Goal: Task Accomplishment & Management: Use online tool/utility

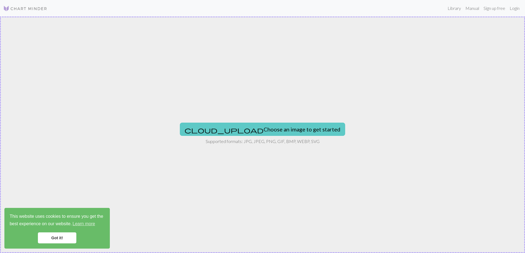
click at [274, 131] on button "cloud_upload Choose an image to get started" at bounding box center [262, 129] width 165 height 13
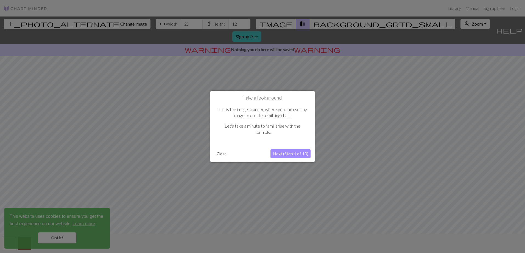
click at [278, 155] on button "Next (Step 1 of 10)" at bounding box center [291, 153] width 40 height 9
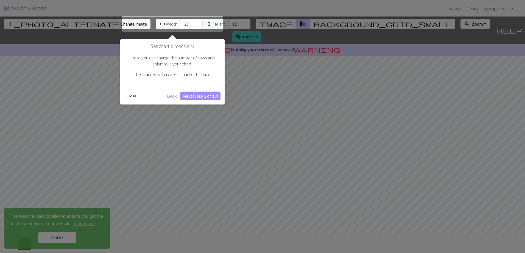
click at [197, 95] on button "Next (Step 2 of 10)" at bounding box center [200, 95] width 40 height 9
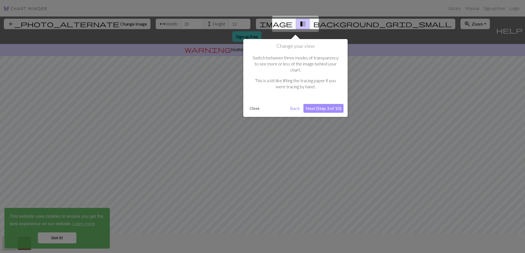
click at [319, 104] on button "Next (Step 3 of 10)" at bounding box center [324, 108] width 40 height 9
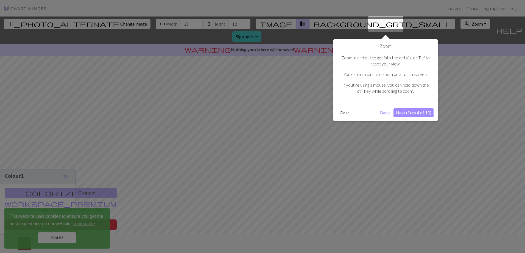
click at [417, 113] on button "Next (Step 4 of 10)" at bounding box center [414, 112] width 40 height 9
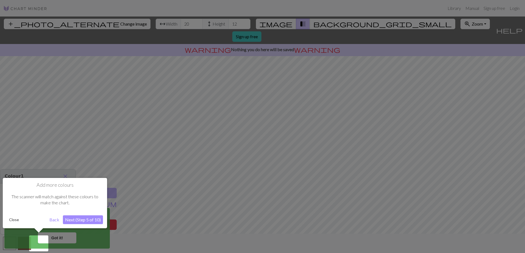
click at [87, 218] on button "Next (Step 5 of 10)" at bounding box center [83, 219] width 40 height 9
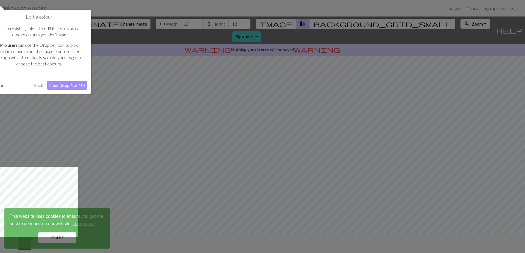
click at [69, 85] on button "Next (Step 6 of 10)" at bounding box center [67, 85] width 40 height 9
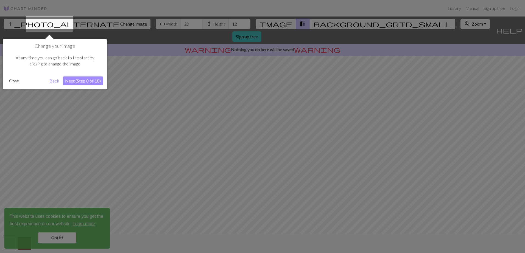
click at [79, 79] on button "Next (Step 8 of 10)" at bounding box center [83, 80] width 40 height 9
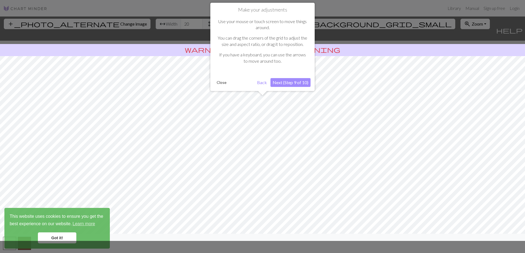
click at [290, 82] on button "Next (Step 9 of 10)" at bounding box center [291, 82] width 40 height 9
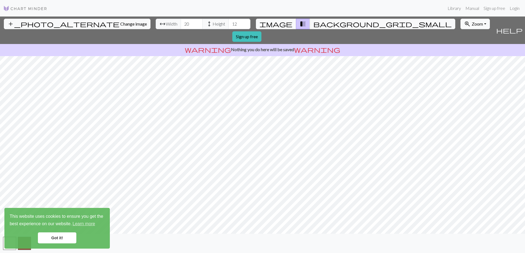
click at [279, 24] on span "image" at bounding box center [276, 24] width 33 height 8
click at [313, 23] on span "background_grid_small" at bounding box center [382, 24] width 138 height 8
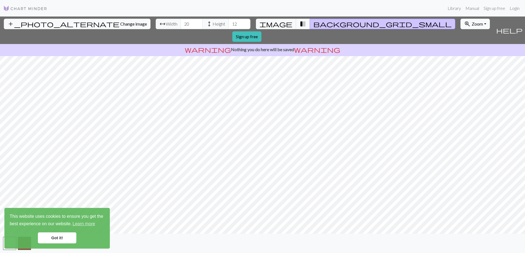
click at [300, 23] on span "transition_fade" at bounding box center [303, 24] width 7 height 8
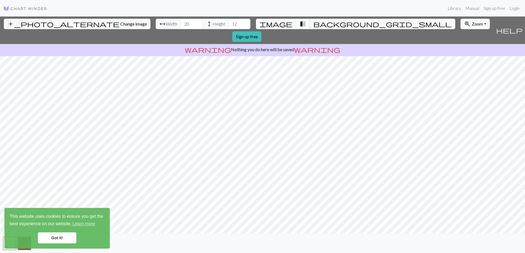
click at [296, 25] on button "transition_fade" at bounding box center [303, 24] width 14 height 10
click at [285, 25] on span "image" at bounding box center [276, 24] width 33 height 8
click at [472, 25] on span "Zoom" at bounding box center [477, 23] width 11 height 5
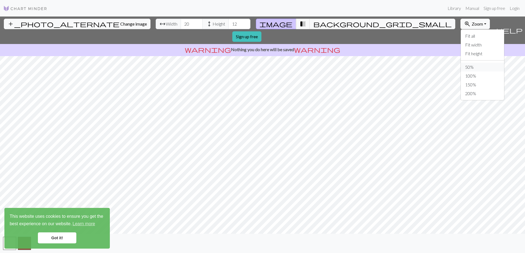
click at [461, 66] on button "50%" at bounding box center [482, 67] width 43 height 9
drag, startPoint x: 161, startPoint y: 24, endPoint x: 150, endPoint y: 25, distance: 11.3
click at [156, 25] on div "arrow_range Width 20 height Height 12" at bounding box center [203, 24] width 95 height 10
type input "100"
drag, startPoint x: 209, startPoint y: 24, endPoint x: 191, endPoint y: 22, distance: 17.7
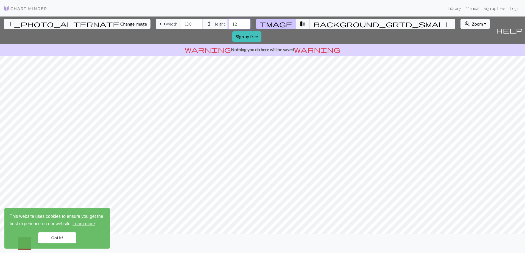
click at [191, 22] on div "arrow_range Width 100 height Height 12" at bounding box center [203, 24] width 95 height 10
type input "150"
drag, startPoint x: 52, startPoint y: 235, endPoint x: 55, endPoint y: 238, distance: 3.7
click at [54, 237] on link "Got it!" at bounding box center [57, 237] width 38 height 11
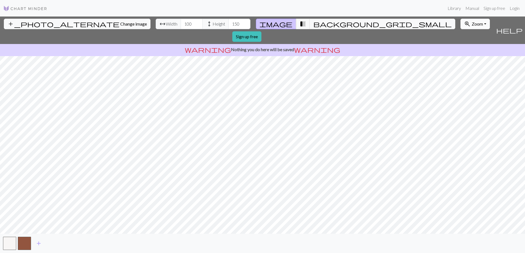
click at [472, 21] on span "Zoom" at bounding box center [477, 23] width 11 height 5
click at [461, 93] on button "200%" at bounding box center [482, 93] width 43 height 9
click at [300, 24] on span "transition_fade" at bounding box center [303, 24] width 7 height 8
click at [313, 23] on span "background_grid_small" at bounding box center [382, 24] width 138 height 8
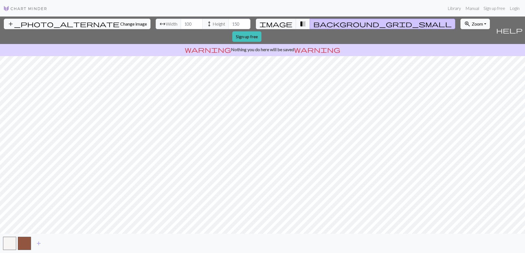
click at [300, 24] on span "transition_fade" at bounding box center [303, 24] width 7 height 8
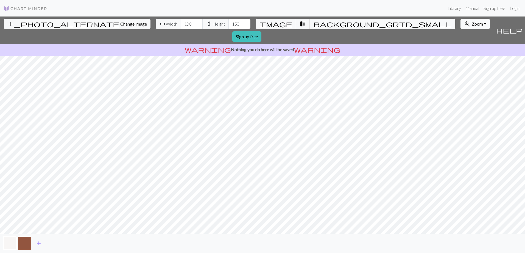
click at [472, 24] on span "Zoom" at bounding box center [477, 23] width 11 height 5
click at [461, 74] on button "100%" at bounding box center [482, 75] width 43 height 9
click at [120, 24] on span "Change image" at bounding box center [133, 23] width 27 height 5
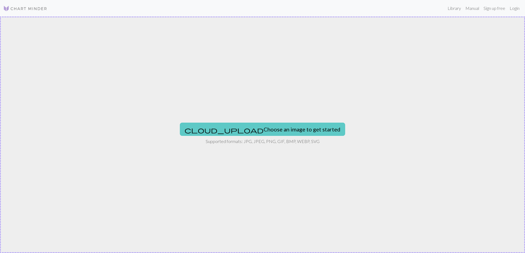
click at [266, 126] on button "cloud_upload Choose an image to get started" at bounding box center [262, 129] width 165 height 13
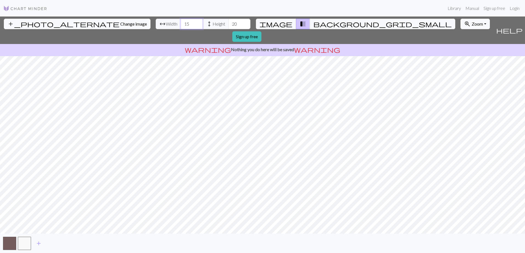
drag, startPoint x: 162, startPoint y: 24, endPoint x: 134, endPoint y: 28, distance: 27.9
click at [156, 28] on div "arrow_range Width 15 height Height 20" at bounding box center [203, 24] width 95 height 10
type input "100"
drag, startPoint x: 207, startPoint y: 25, endPoint x: 196, endPoint y: 24, distance: 10.2
click at [196, 24] on div "arrow_range Width 100 height Height 20" at bounding box center [203, 24] width 95 height 10
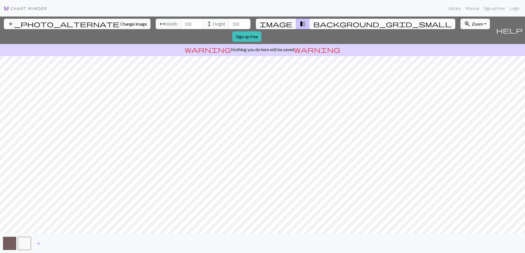
click at [313, 24] on span "background_grid_small" at bounding box center [382, 24] width 138 height 8
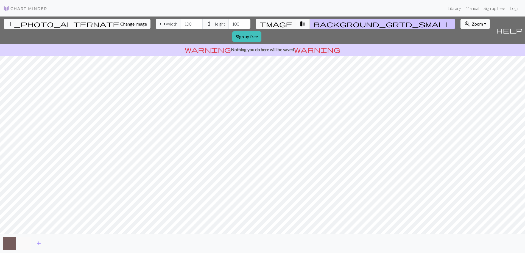
click at [300, 23] on span "transition_fade" at bounding box center [303, 24] width 7 height 8
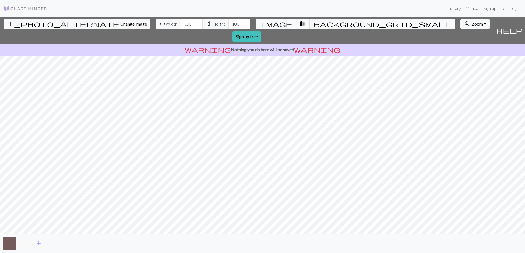
click at [277, 23] on button "image" at bounding box center [276, 24] width 40 height 10
click at [461, 21] on button "zoom_in Zoom Zoom" at bounding box center [475, 24] width 29 height 10
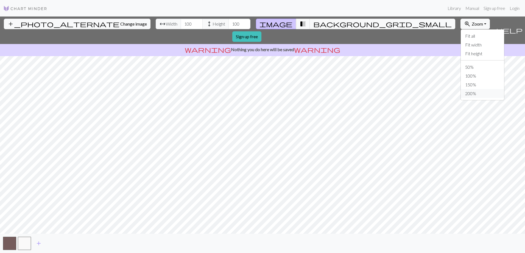
click at [461, 93] on button "200%" at bounding box center [482, 93] width 43 height 9
drag, startPoint x: 211, startPoint y: 24, endPoint x: 196, endPoint y: 25, distance: 14.6
click at [196, 25] on div "arrow_range Width 100 height Height 100" at bounding box center [203, 24] width 95 height 10
type input "150"
click at [39, 242] on span "add" at bounding box center [38, 243] width 7 height 8
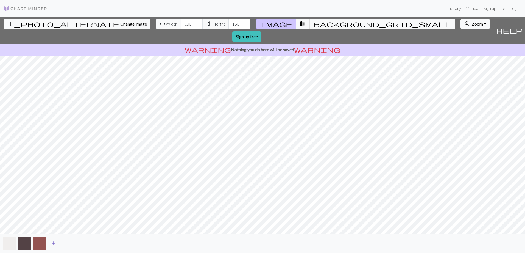
click at [52, 243] on span "add" at bounding box center [53, 243] width 7 height 8
click at [67, 244] on span "add" at bounding box center [68, 243] width 7 height 8
click at [84, 243] on span "add" at bounding box center [83, 243] width 7 height 8
click at [98, 243] on span "add" at bounding box center [98, 243] width 7 height 8
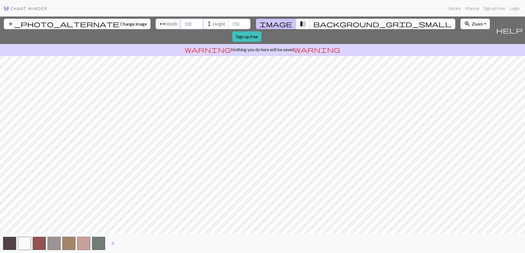
drag, startPoint x: 162, startPoint y: 25, endPoint x: 151, endPoint y: 24, distance: 10.2
click at [181, 24] on input "100" at bounding box center [192, 24] width 22 height 10
type input "150"
drag, startPoint x: 210, startPoint y: 24, endPoint x: 181, endPoint y: 24, distance: 29.1
click at [181, 24] on div "arrow_range Width 150 height Height 150" at bounding box center [203, 24] width 95 height 10
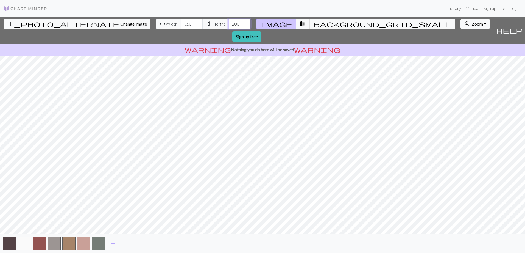
type input "200"
drag, startPoint x: 163, startPoint y: 23, endPoint x: 149, endPoint y: 25, distance: 14.7
click at [156, 25] on div "arrow_range Width 150 height Height 200" at bounding box center [203, 24] width 95 height 10
type input "24"
drag, startPoint x: 209, startPoint y: 23, endPoint x: 196, endPoint y: 26, distance: 14.1
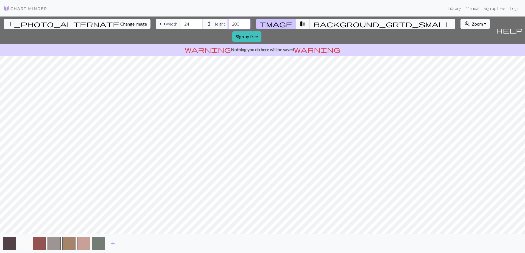
click at [196, 26] on div "arrow_range Width 24 height Height 200" at bounding box center [203, 24] width 95 height 10
click at [461, 28] on button "zoom_in Zoom Zoom" at bounding box center [475, 24] width 29 height 10
click at [461, 74] on button "100%" at bounding box center [482, 75] width 43 height 9
drag, startPoint x: 207, startPoint y: 24, endPoint x: 191, endPoint y: 24, distance: 16.2
click at [191, 24] on div "arrow_range Width 24 height Height 70" at bounding box center [203, 24] width 95 height 10
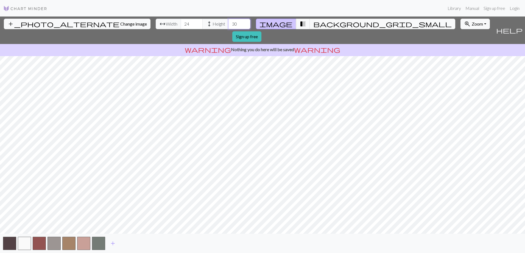
type input "3"
type input "1"
type input "2"
type input "5"
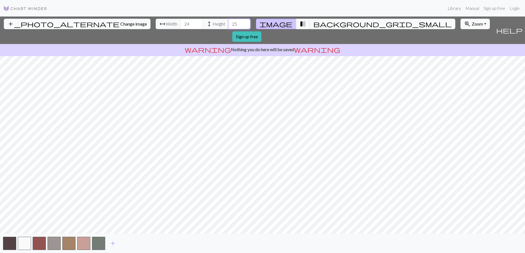
type input "2"
type input "3"
type input "4"
type input "280"
click at [120, 21] on span "Change image" at bounding box center [133, 23] width 27 height 5
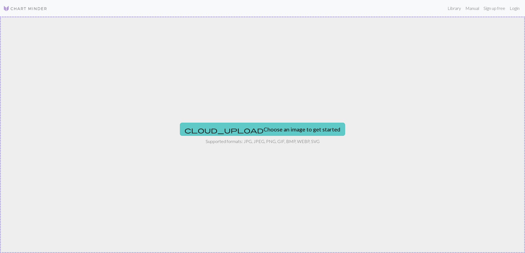
click at [260, 129] on button "cloud_upload Choose an image to get started" at bounding box center [262, 129] width 165 height 13
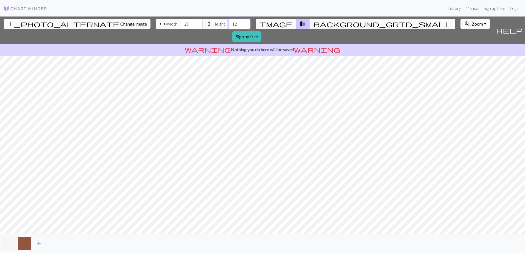
drag, startPoint x: 209, startPoint y: 24, endPoint x: 199, endPoint y: 23, distance: 9.6
click at [229, 23] on input "12" at bounding box center [240, 24] width 22 height 10
type input "70"
drag, startPoint x: 159, startPoint y: 24, endPoint x: 136, endPoint y: 26, distance: 23.5
click at [156, 26] on div "arrow_range Width 20 height Height 70" at bounding box center [203, 24] width 95 height 10
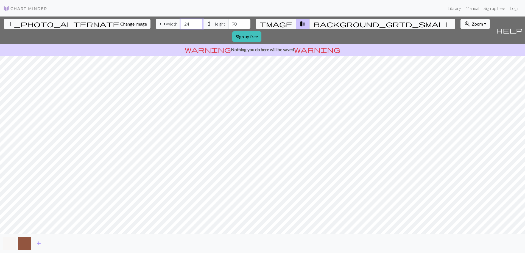
drag, startPoint x: 158, startPoint y: 24, endPoint x: 137, endPoint y: 26, distance: 21.5
click at [156, 26] on div "arrow_range Width 24 height Height 70" at bounding box center [203, 24] width 95 height 10
type input "1"
type input "35"
drag, startPoint x: 208, startPoint y: 23, endPoint x: 190, endPoint y: 25, distance: 18.8
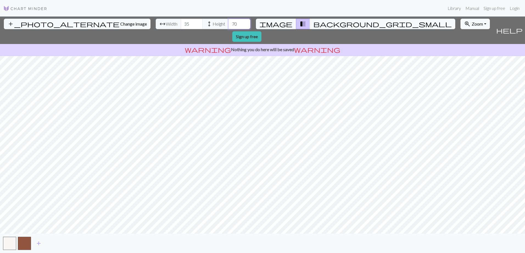
click at [190, 25] on div "arrow_range Width 35 height Height 70" at bounding box center [203, 24] width 95 height 10
type input "200"
drag, startPoint x: 162, startPoint y: 24, endPoint x: 141, endPoint y: 22, distance: 21.0
click at [156, 22] on div "arrow_range Width 35 height Height 200" at bounding box center [203, 24] width 95 height 10
type input "100"
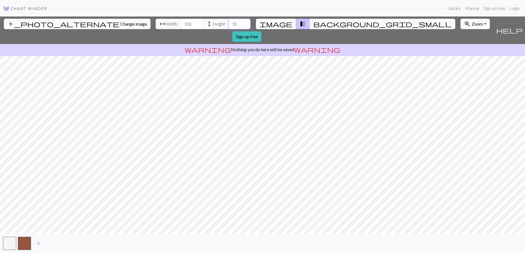
type input "1"
type input "2"
type input "1"
click at [229, 23] on input "350" at bounding box center [240, 24] width 22 height 10
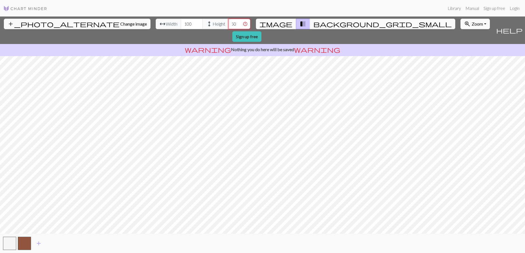
click at [229, 24] on input "350" at bounding box center [240, 24] width 22 height 10
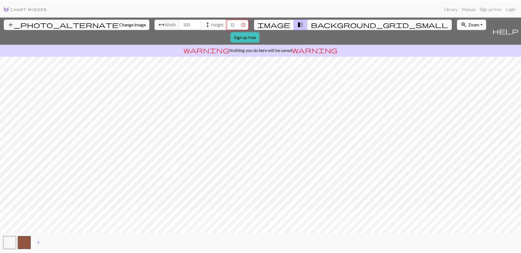
scroll to position [0, 0]
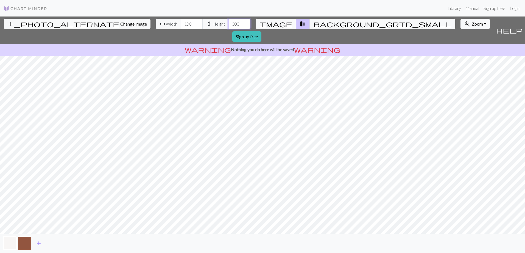
type input "300"
drag, startPoint x: 162, startPoint y: 24, endPoint x: 135, endPoint y: 26, distance: 26.7
click at [156, 26] on div "arrow_range Width 100 height Height 300" at bounding box center [203, 24] width 95 height 10
type input "24"
drag, startPoint x: 209, startPoint y: 24, endPoint x: 187, endPoint y: 24, distance: 22.0
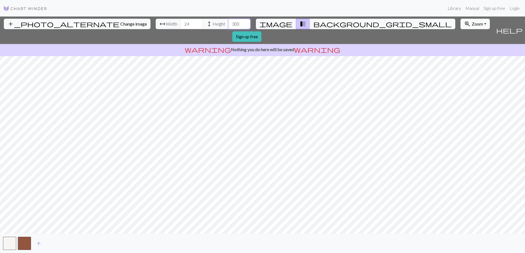
click at [187, 24] on div "arrow_range Width 24 height Height 300" at bounding box center [203, 24] width 95 height 10
click at [213, 24] on span "Height" at bounding box center [219, 24] width 13 height 7
click at [206, 23] on span "height" at bounding box center [209, 24] width 7 height 8
drag, startPoint x: 209, startPoint y: 24, endPoint x: 188, endPoint y: 24, distance: 21.7
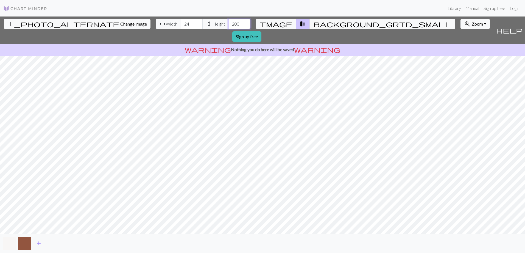
click at [188, 24] on div "arrow_range Width 24 height Height 200" at bounding box center [203, 24] width 95 height 10
type input "300"
click at [38, 242] on span "add" at bounding box center [38, 243] width 7 height 8
click at [38, 242] on button "button" at bounding box center [39, 243] width 13 height 13
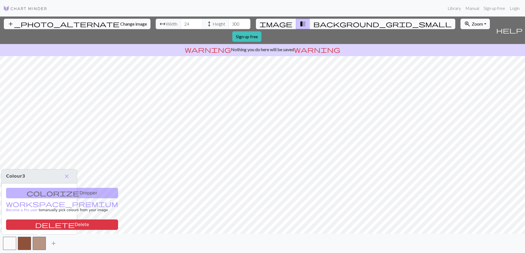
click at [52, 241] on span "add" at bounding box center [53, 243] width 7 height 8
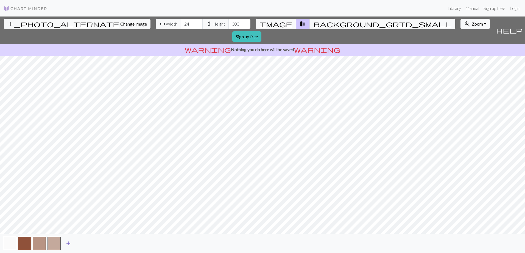
click at [69, 242] on span "add" at bounding box center [68, 243] width 7 height 8
click at [83, 243] on span "add" at bounding box center [83, 243] width 7 height 8
click at [99, 243] on span "add" at bounding box center [98, 243] width 7 height 8
click at [112, 243] on span "add" at bounding box center [113, 243] width 7 height 8
click at [129, 243] on span "add" at bounding box center [127, 243] width 7 height 8
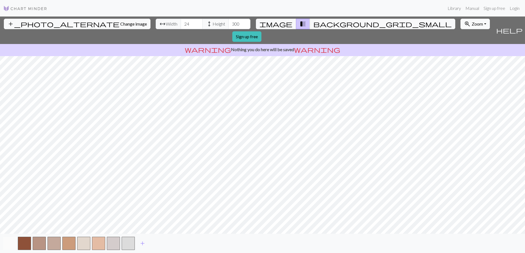
click at [9, 245] on button "button" at bounding box center [9, 243] width 13 height 13
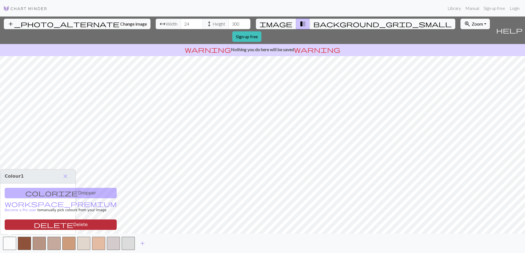
click at [34, 224] on span "delete" at bounding box center [54, 225] width 40 height 8
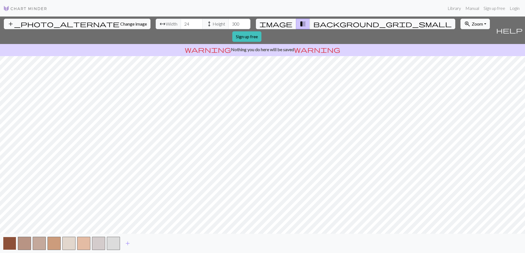
click at [13, 244] on button "button" at bounding box center [9, 243] width 13 height 13
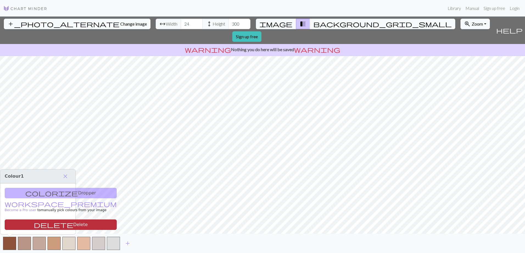
click at [24, 226] on button "delete Delete" at bounding box center [61, 224] width 112 height 10
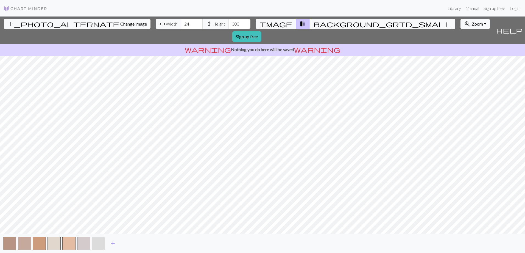
click at [11, 241] on button "button" at bounding box center [9, 243] width 13 height 13
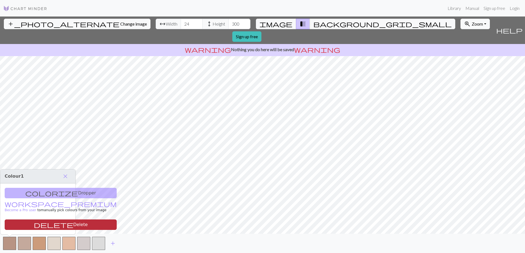
click at [41, 224] on button "delete Delete" at bounding box center [61, 224] width 112 height 10
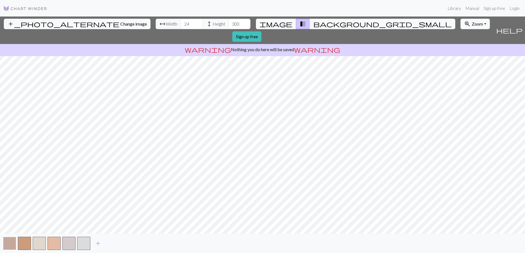
click at [9, 244] on button "button" at bounding box center [9, 243] width 13 height 13
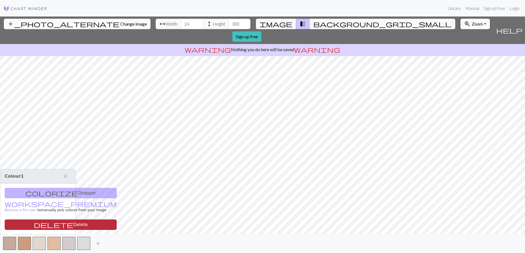
click at [34, 223] on span "delete" at bounding box center [54, 225] width 40 height 8
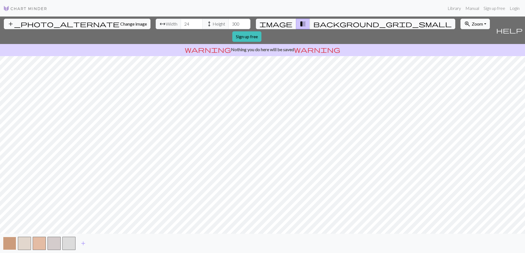
click at [9, 245] on button "button" at bounding box center [9, 243] width 13 height 13
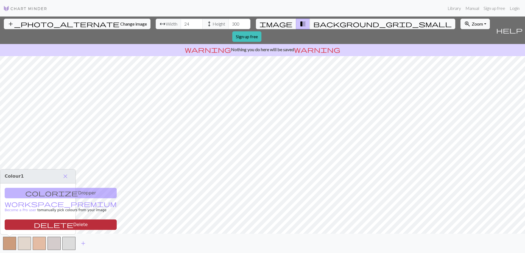
click at [23, 224] on button "delete Delete" at bounding box center [61, 224] width 112 height 10
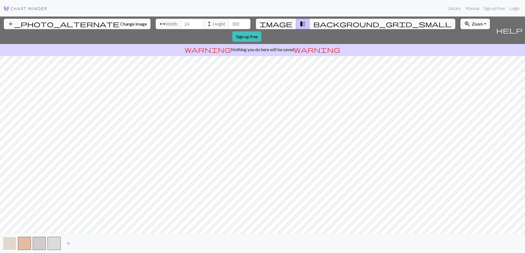
click at [8, 241] on button "button" at bounding box center [9, 243] width 13 height 13
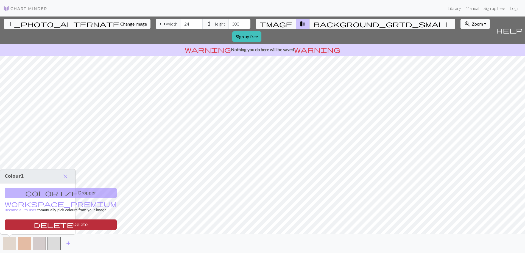
click at [21, 224] on button "delete Delete" at bounding box center [61, 224] width 112 height 10
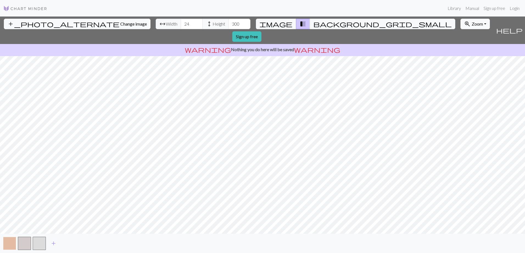
click at [9, 244] on button "button" at bounding box center [9, 243] width 13 height 13
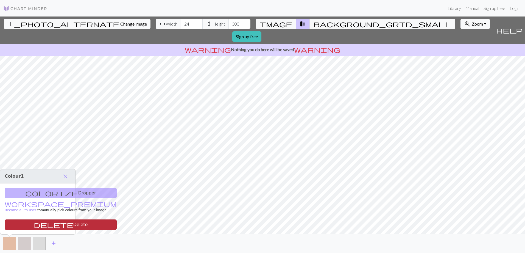
click at [25, 225] on button "delete Delete" at bounding box center [61, 224] width 112 height 10
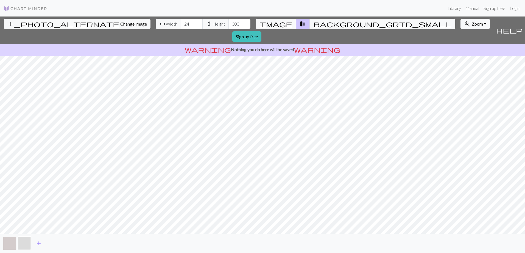
click at [12, 243] on button "button" at bounding box center [9, 243] width 13 height 13
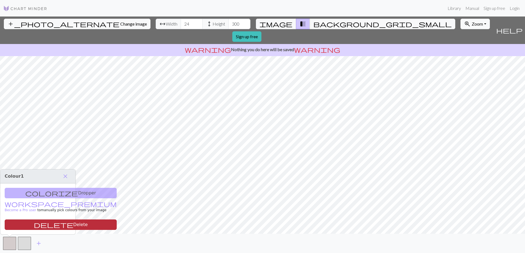
click at [22, 226] on button "delete Delete" at bounding box center [61, 224] width 112 height 10
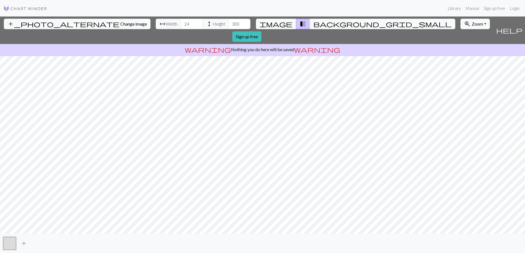
click at [25, 243] on span "add" at bounding box center [24, 243] width 7 height 8
click at [472, 24] on span "Zoom" at bounding box center [477, 23] width 11 height 5
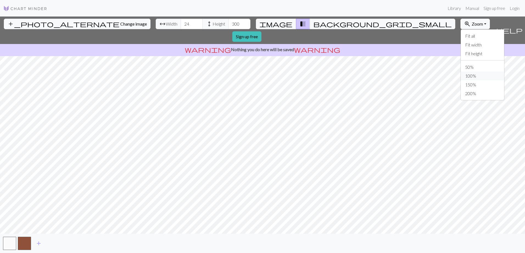
click at [461, 77] on button "100%" at bounding box center [482, 75] width 43 height 9
click at [472, 22] on span "Zoom" at bounding box center [477, 23] width 11 height 5
click at [461, 65] on button "50%" at bounding box center [482, 67] width 43 height 9
click at [120, 23] on span "Change image" at bounding box center [133, 23] width 27 height 5
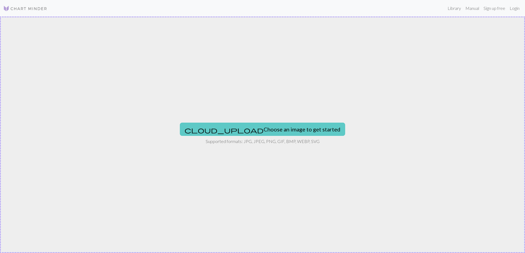
click at [266, 131] on button "cloud_upload Choose an image to get started" at bounding box center [262, 129] width 165 height 13
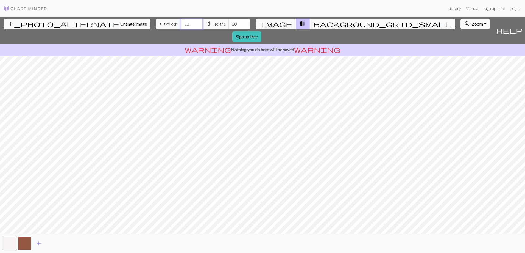
drag, startPoint x: 160, startPoint y: 24, endPoint x: 141, endPoint y: 24, distance: 19.2
click at [156, 24] on div "arrow_range Width 18 height Height 20" at bounding box center [203, 24] width 95 height 10
type input "24"
drag, startPoint x: 208, startPoint y: 22, endPoint x: 195, endPoint y: 23, distance: 12.9
click at [195, 23] on div "arrow_range Width 24 height Height 20" at bounding box center [203, 24] width 95 height 10
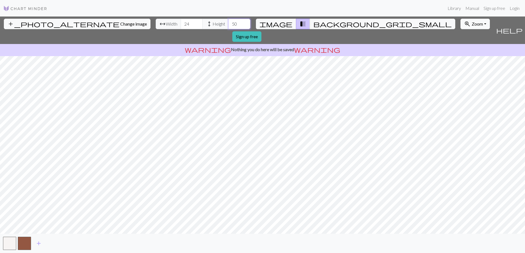
drag, startPoint x: 207, startPoint y: 24, endPoint x: 198, endPoint y: 24, distance: 9.6
click at [198, 24] on div "arrow_range Width 24 height Height 50" at bounding box center [203, 24] width 95 height 10
drag, startPoint x: 208, startPoint y: 25, endPoint x: 196, endPoint y: 24, distance: 12.1
click at [196, 24] on div "arrow_range Width 24 height Height 70" at bounding box center [203, 24] width 95 height 10
type input "70"
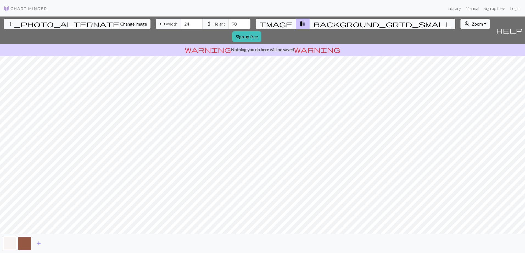
click at [261, 234] on div "add_photo_alternate Change image arrow_range Width 24 height Height 70 image tr…" at bounding box center [262, 134] width 525 height 236
click at [472, 25] on span "Zoom" at bounding box center [477, 23] width 11 height 5
click at [461, 38] on button "Fit all" at bounding box center [482, 36] width 43 height 9
drag, startPoint x: 160, startPoint y: 24, endPoint x: 146, endPoint y: 24, distance: 13.7
click at [156, 24] on div "arrow_range Width 24 height Height 70" at bounding box center [203, 24] width 95 height 10
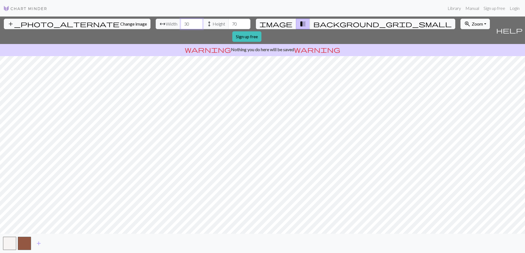
drag, startPoint x: 161, startPoint y: 24, endPoint x: 107, endPoint y: 30, distance: 53.9
click at [107, 30] on div "add_photo_alternate Change image arrow_range Width 30 height Height 70 image tr…" at bounding box center [247, 29] width 494 height 27
drag, startPoint x: 160, startPoint y: 24, endPoint x: 129, endPoint y: 30, distance: 31.9
click at [129, 30] on div "add_photo_alternate Change image arrow_range Width 35 height Height 70 image tr…" at bounding box center [247, 29] width 494 height 27
type input "24"
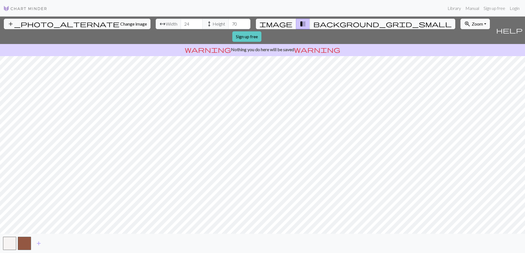
click at [262, 31] on link "Sign up free" at bounding box center [246, 36] width 29 height 10
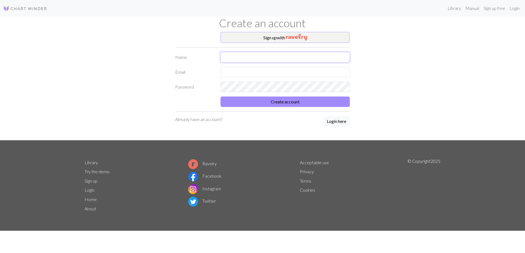
click at [256, 56] on input "text" at bounding box center [285, 57] width 129 height 10
type input "[PERSON_NAME]"
type input "[EMAIL_ADDRESS][DOMAIN_NAME]"
click at [292, 102] on button "Create account" at bounding box center [285, 101] width 129 height 10
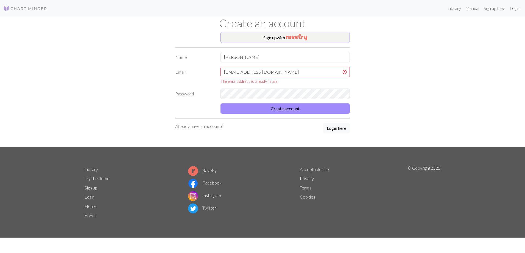
click at [517, 8] on link "Login" at bounding box center [515, 8] width 14 height 11
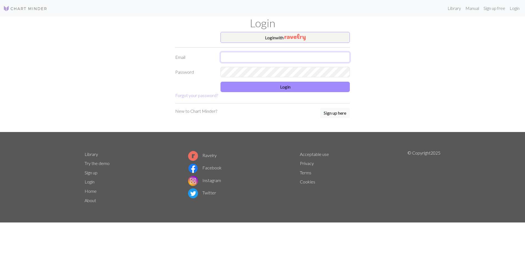
click at [290, 59] on input "text" at bounding box center [285, 57] width 129 height 10
type input "[EMAIL_ADDRESS][DOMAIN_NAME]"
click at [305, 86] on button "Login" at bounding box center [285, 87] width 129 height 10
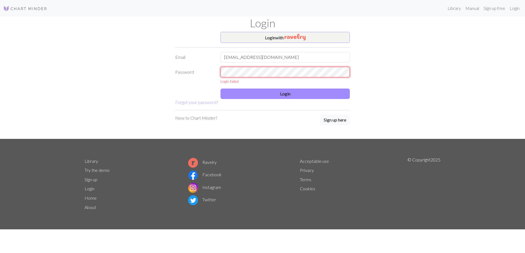
click at [207, 73] on div "Password Login failed" at bounding box center [262, 75] width 181 height 17
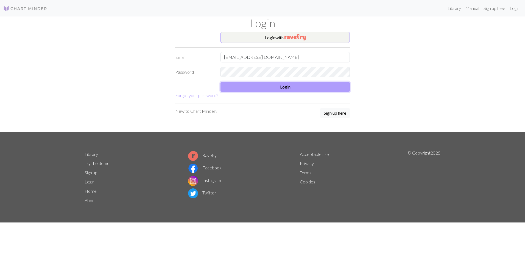
click at [266, 88] on button "Login" at bounding box center [285, 87] width 129 height 10
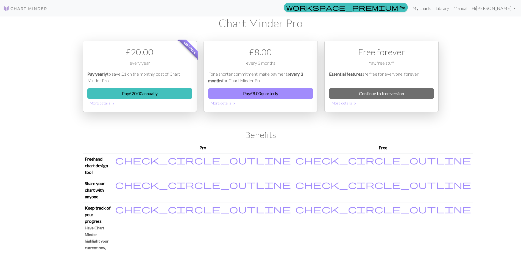
click at [428, 5] on link "My charts" at bounding box center [421, 8] width 23 height 11
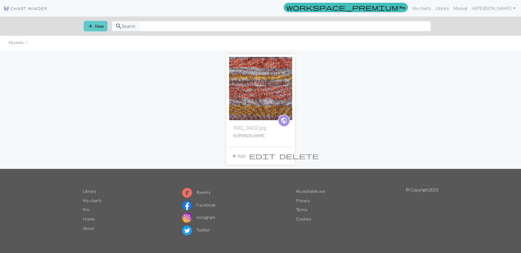
click at [92, 26] on span "add" at bounding box center [90, 26] width 7 height 8
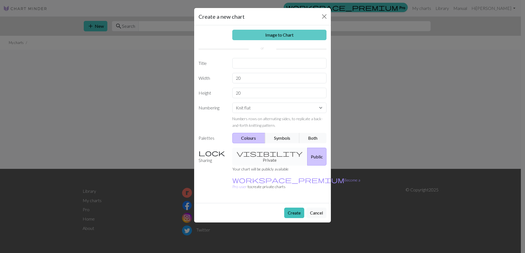
click at [275, 35] on link "Image to Chart" at bounding box center [279, 35] width 94 height 10
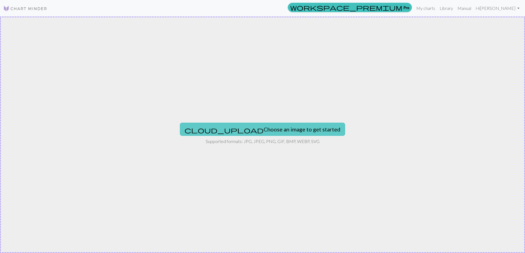
click at [265, 127] on button "cloud_upload Choose an image to get started" at bounding box center [262, 129] width 165 height 13
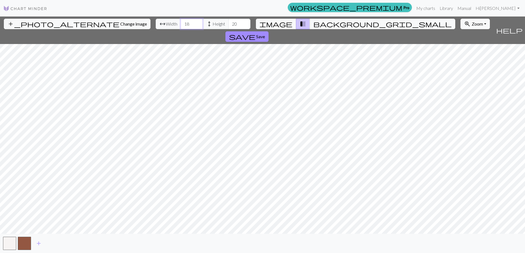
drag, startPoint x: 162, startPoint y: 23, endPoint x: 139, endPoint y: 27, distance: 23.2
click at [156, 27] on div "arrow_range Width 18 height Height 20" at bounding box center [203, 24] width 95 height 10
type input "24"
drag, startPoint x: 210, startPoint y: 24, endPoint x: 191, endPoint y: 24, distance: 18.4
click at [191, 24] on div "arrow_range Width 24 height Height 20" at bounding box center [203, 24] width 95 height 10
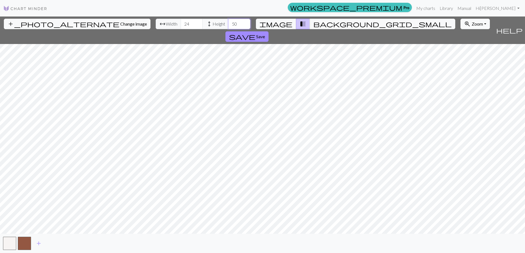
type input "5"
type input "70"
click at [255, 33] on span "save" at bounding box center [242, 37] width 26 height 8
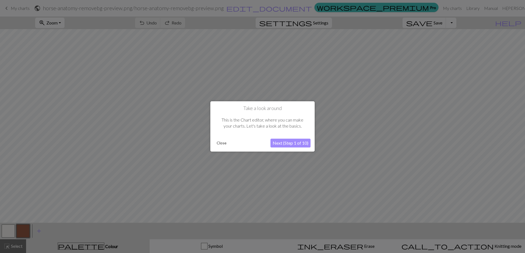
click at [282, 143] on button "Next (Step 1 of 10)" at bounding box center [291, 143] width 40 height 9
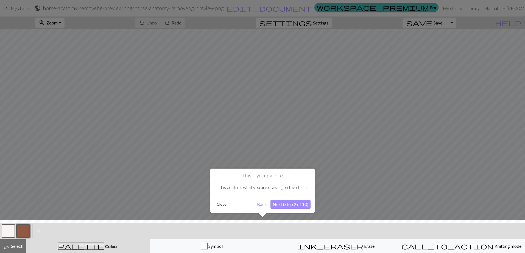
click at [294, 204] on button "Next (Step 2 of 10)" at bounding box center [291, 204] width 40 height 9
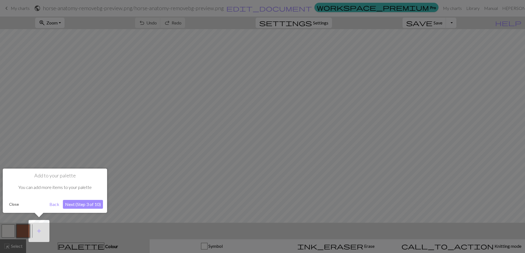
click at [77, 205] on button "Next (Step 3 of 10)" at bounding box center [83, 204] width 40 height 9
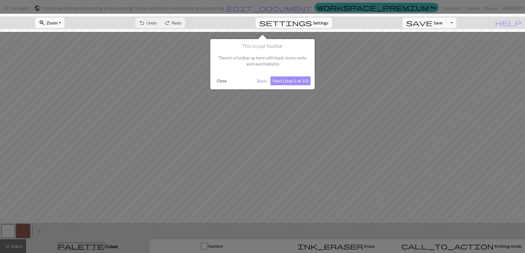
click at [291, 80] on button "Next (Step 5 of 10)" at bounding box center [291, 80] width 40 height 9
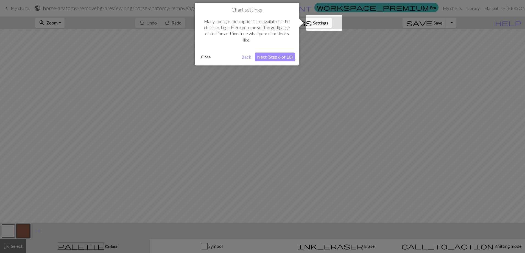
click at [273, 56] on button "Next (Step 6 of 10)" at bounding box center [275, 56] width 40 height 9
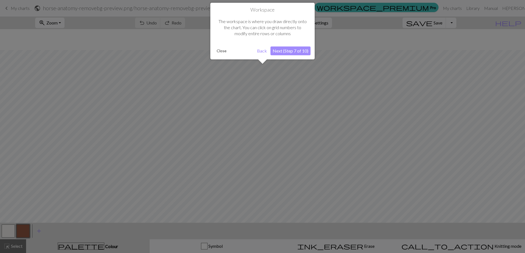
scroll to position [21, 0]
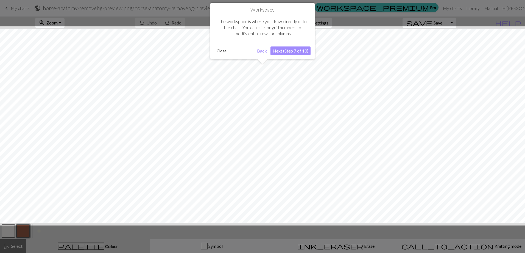
click at [281, 50] on button "Next (Step 7 of 10)" at bounding box center [291, 50] width 40 height 9
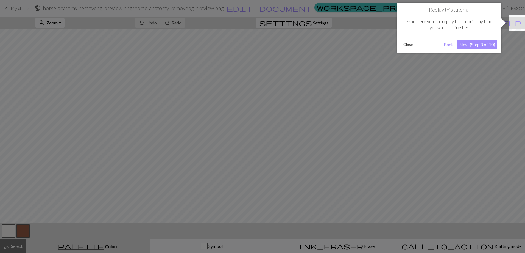
click at [483, 43] on button "Next (Step 8 of 10)" at bounding box center [477, 44] width 40 height 9
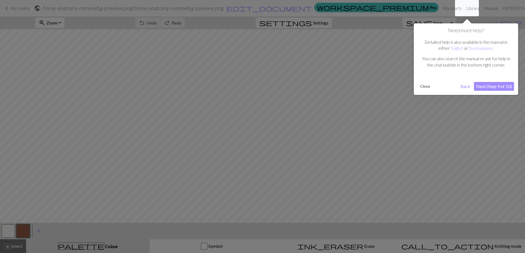
click at [497, 85] on button "Next (Step 9 of 10)" at bounding box center [494, 86] width 40 height 9
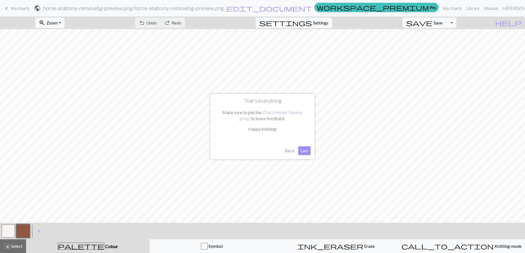
click at [301, 149] on button "Last" at bounding box center [304, 150] width 12 height 9
click at [58, 21] on span "Zoom" at bounding box center [51, 22] width 11 height 5
click at [60, 72] on button "100%" at bounding box center [56, 74] width 43 height 9
click at [57, 24] on button "zoom_in Zoom Zoom" at bounding box center [49, 23] width 29 height 10
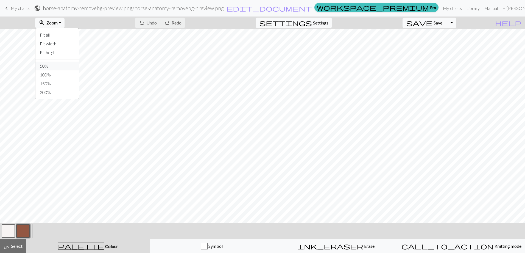
click at [56, 65] on button "50%" at bounding box center [56, 66] width 43 height 9
click at [433, 25] on span "save" at bounding box center [419, 23] width 26 height 8
click at [457, 21] on button "Toggle Dropdown" at bounding box center [451, 23] width 10 height 10
click at [442, 42] on button "save_alt Download" at bounding box center [411, 43] width 91 height 9
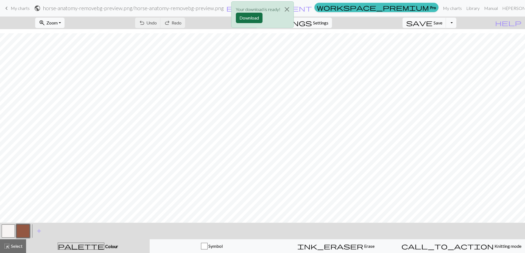
click at [251, 19] on button "Download" at bounding box center [249, 18] width 27 height 10
